Goal: Transaction & Acquisition: Book appointment/travel/reservation

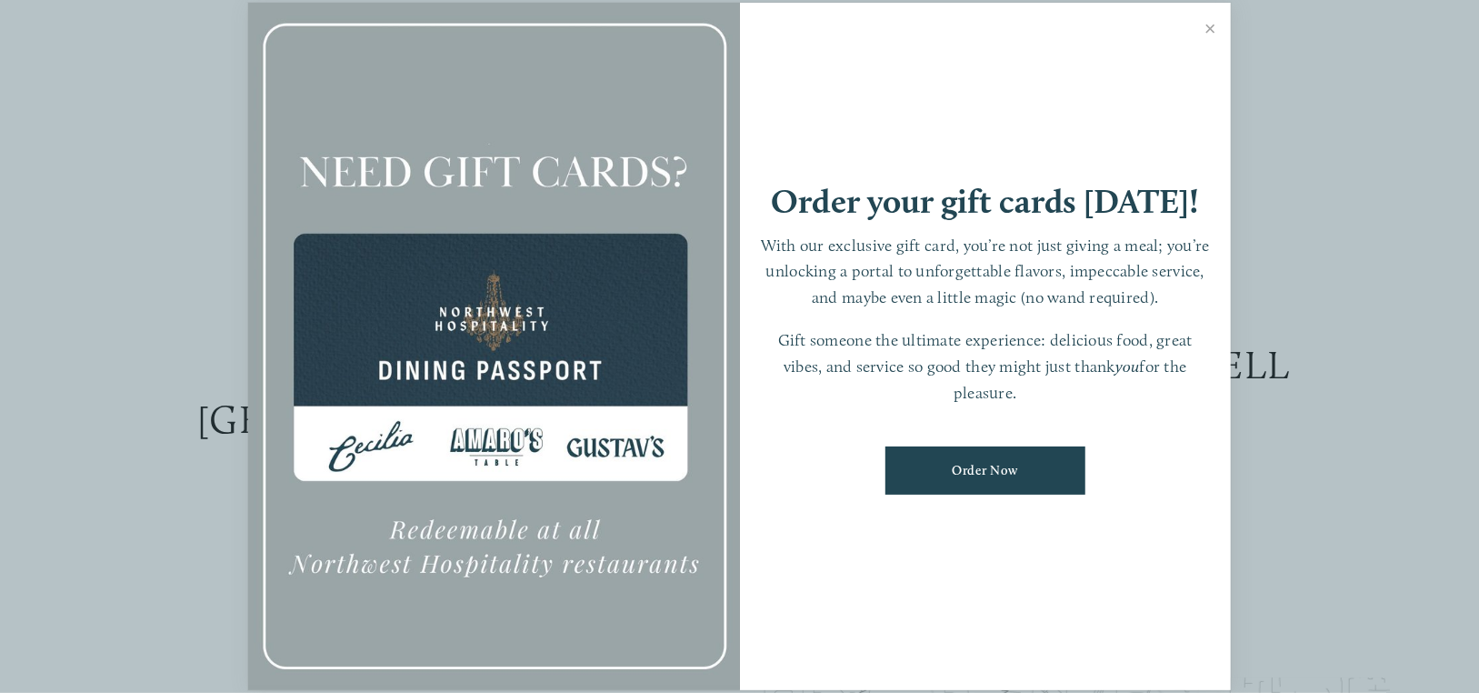
scroll to position [151, 0]
click at [1213, 34] on link "Close" at bounding box center [1210, 30] width 35 height 51
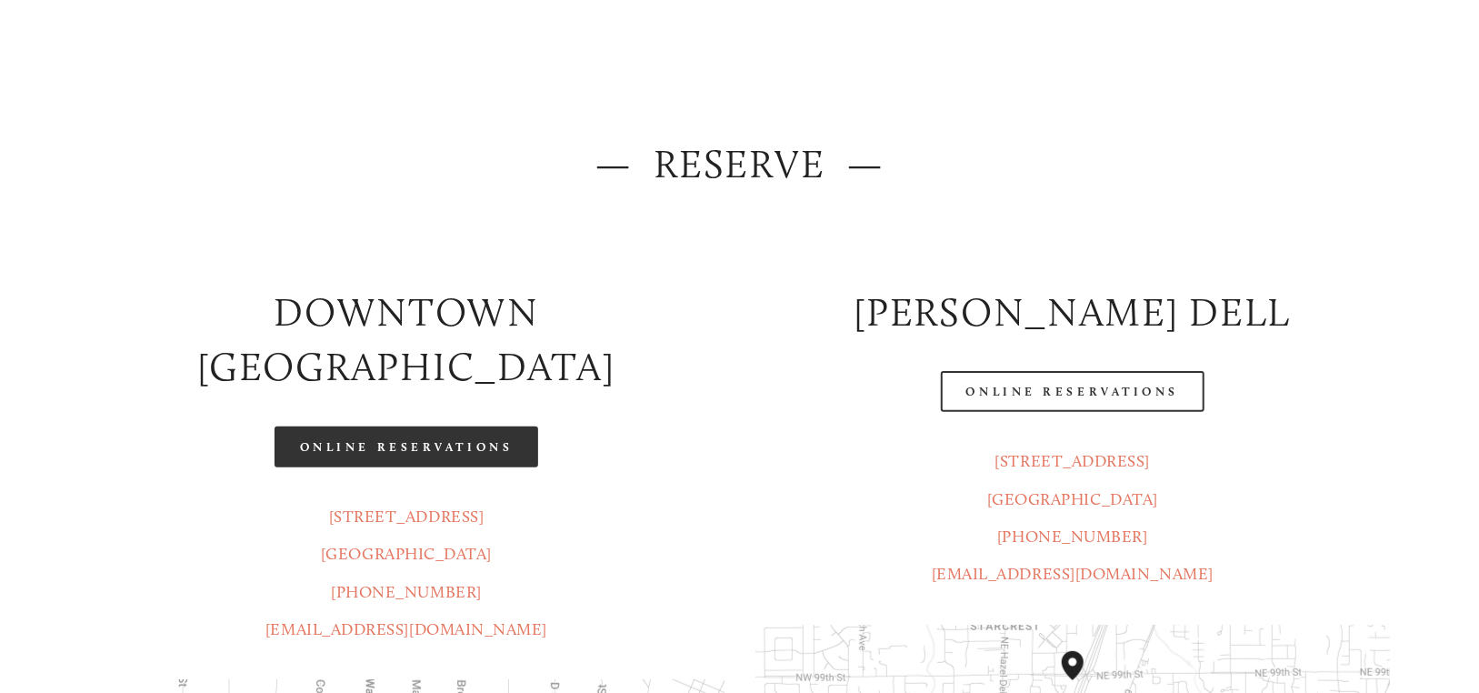
click at [457, 426] on link "Online Reservations" at bounding box center [407, 446] width 264 height 41
click at [510, 426] on link "Online Reservations" at bounding box center [407, 446] width 264 height 41
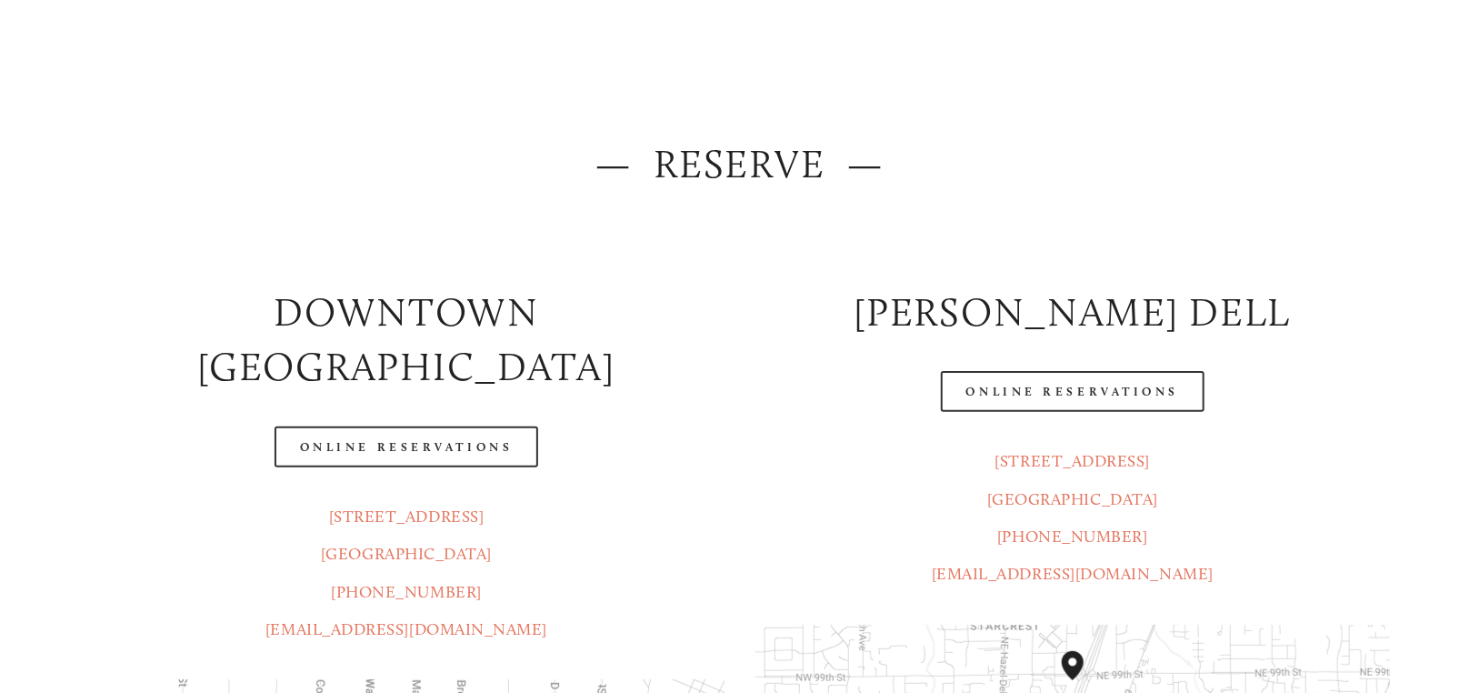
scroll to position [455, 0]
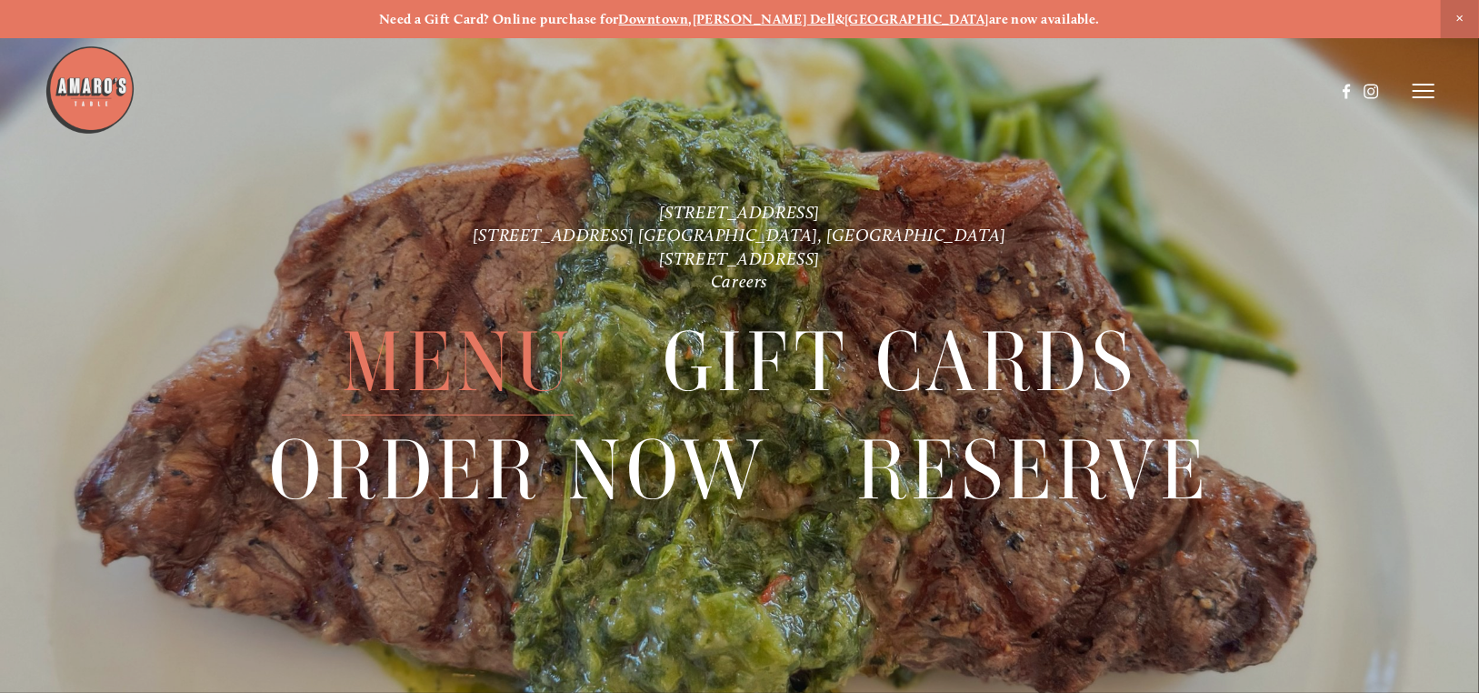
click at [479, 371] on span "Menu" at bounding box center [458, 360] width 232 height 107
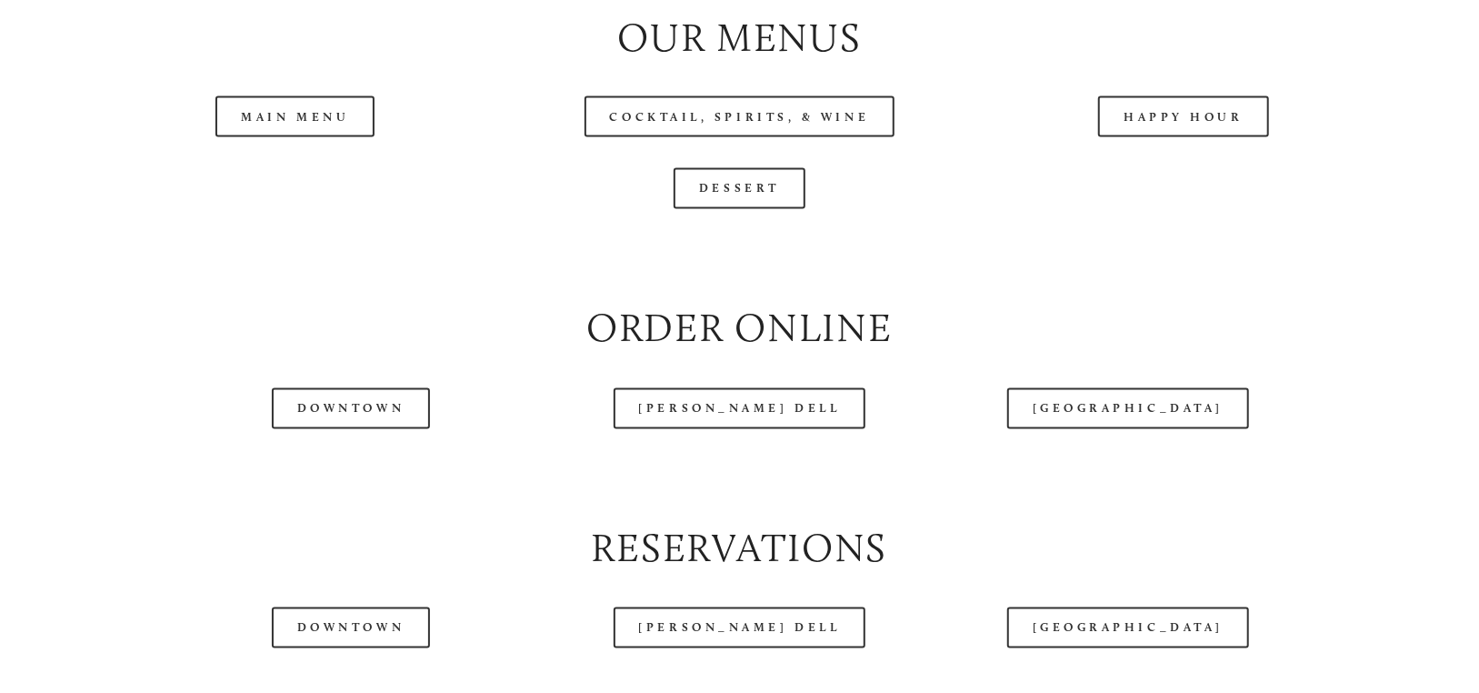
scroll to position [1970, 0]
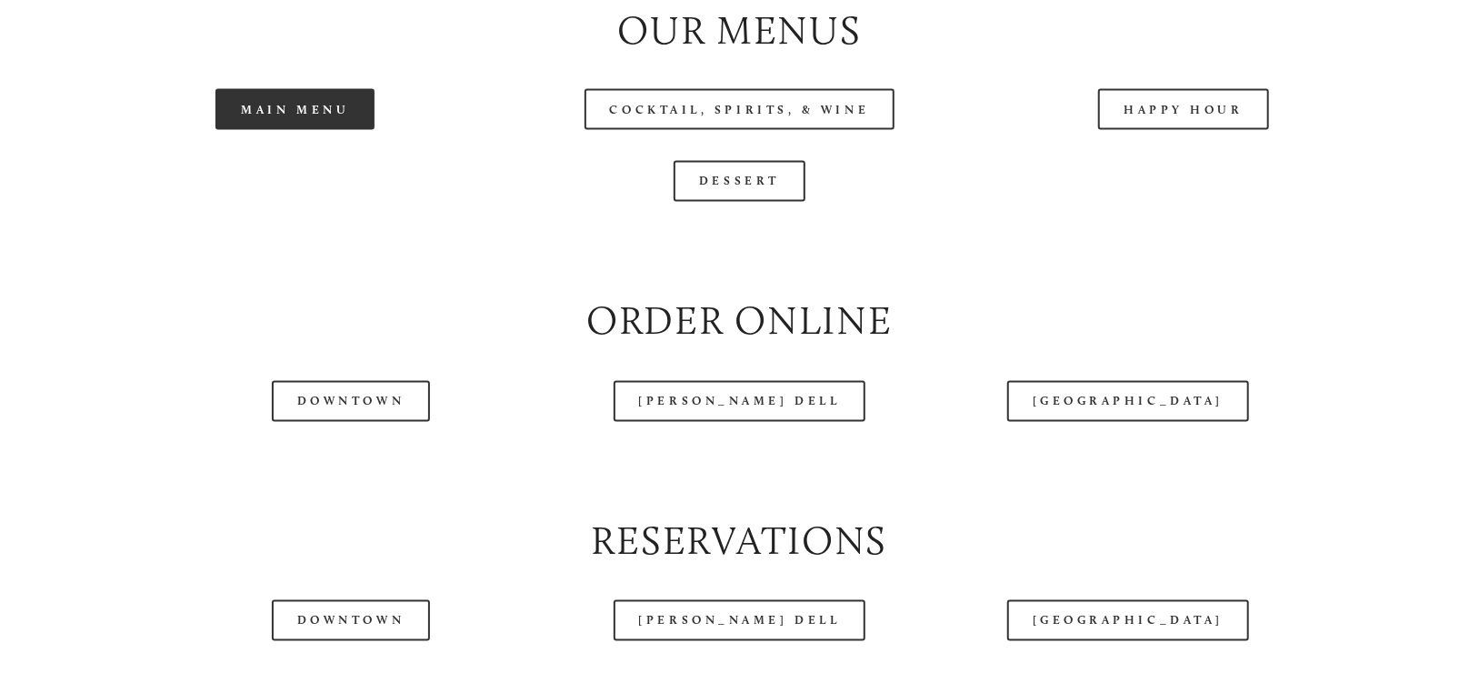
click at [349, 130] on link "Main Menu" at bounding box center [295, 109] width 159 height 41
